Goal: Check status: Check status

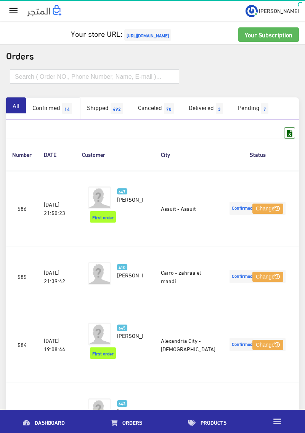
click at [56, 112] on link "Confirmed 14" at bounding box center [53, 108] width 54 height 22
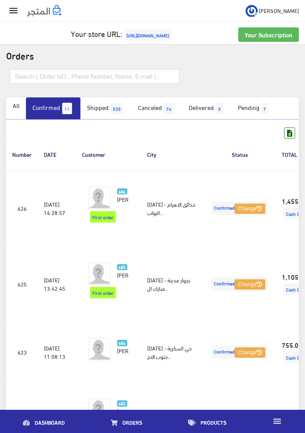
click at [14, 8] on icon "" at bounding box center [13, 10] width 11 height 11
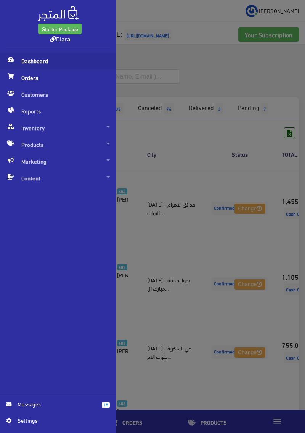
click at [52, 62] on span "Dashboard" at bounding box center [58, 61] width 104 height 17
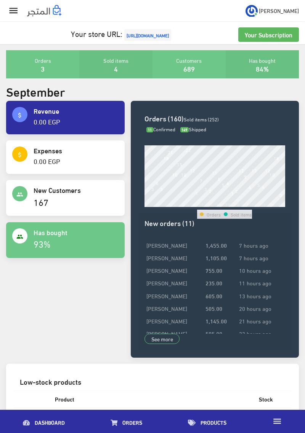
click at [129, 82] on div "Orders 3 Sold items 4 Customers 689 Has bought 84%" at bounding box center [152, 67] width 298 height 34
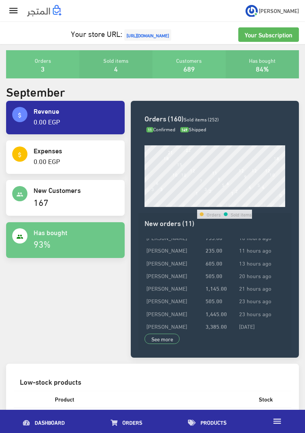
scroll to position [43, 0]
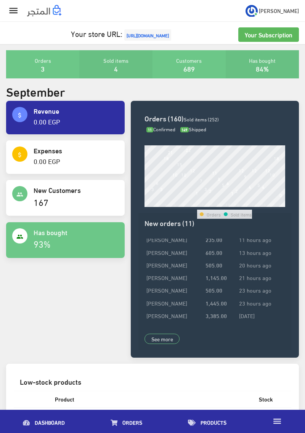
click at [13, 10] on icon "" at bounding box center [13, 10] width 11 height 11
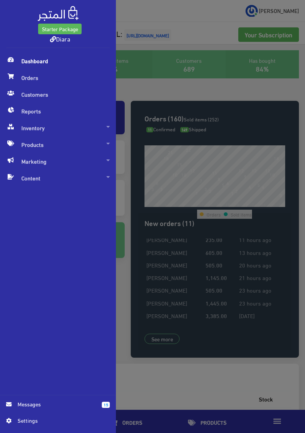
click at [170, 69] on div "Starter Package Diara Dashboard Orders" at bounding box center [152, 216] width 305 height 433
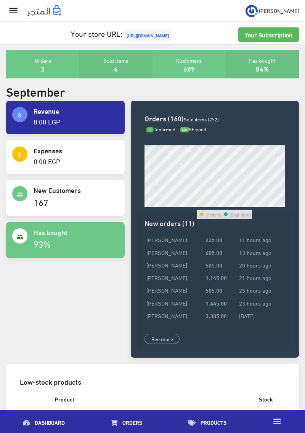
click at [157, 33] on span "[URL][DOMAIN_NAME]" at bounding box center [147, 34] width 47 height 11
